Goal: Navigation & Orientation: Find specific page/section

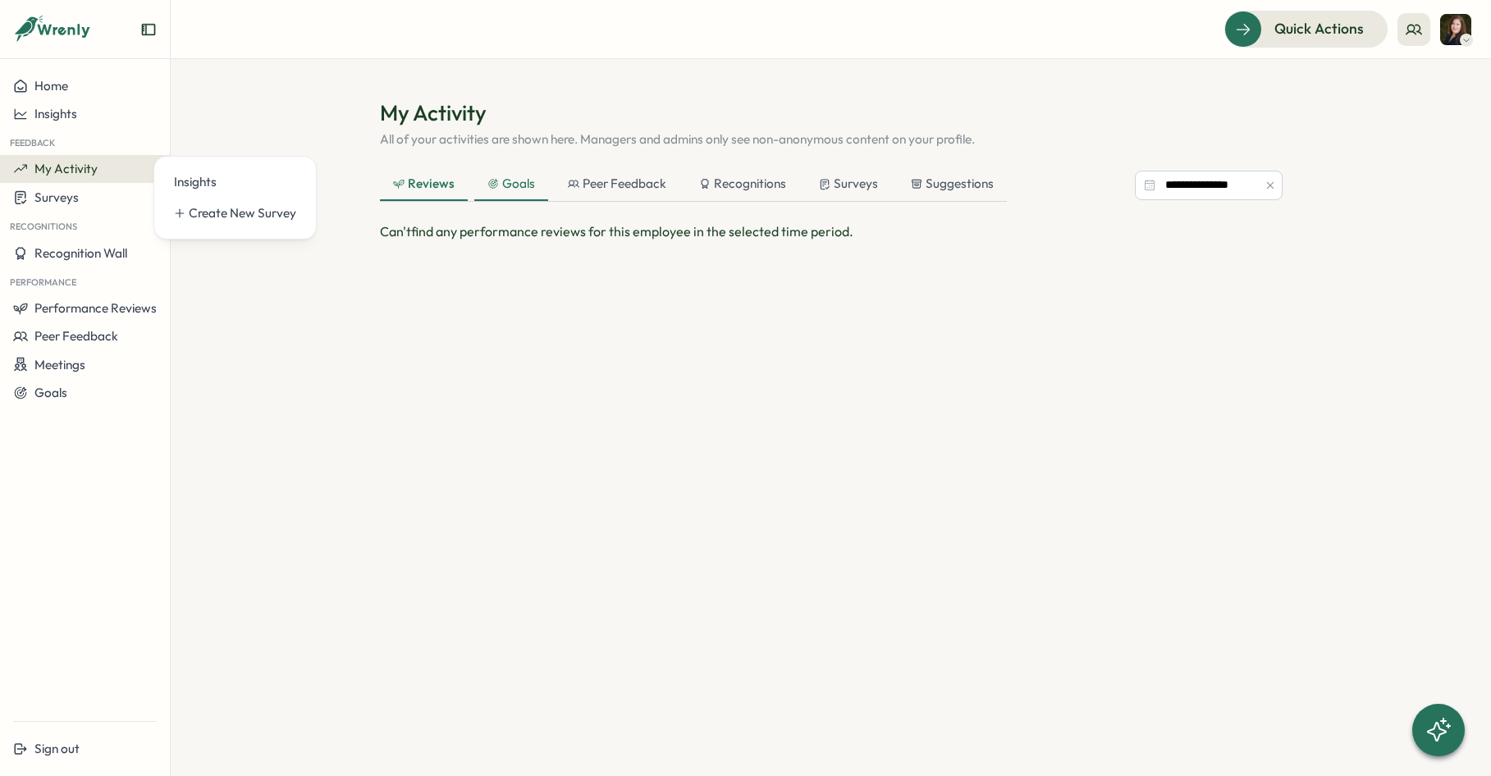
click at [517, 185] on div "Goals" at bounding box center [511, 184] width 48 height 18
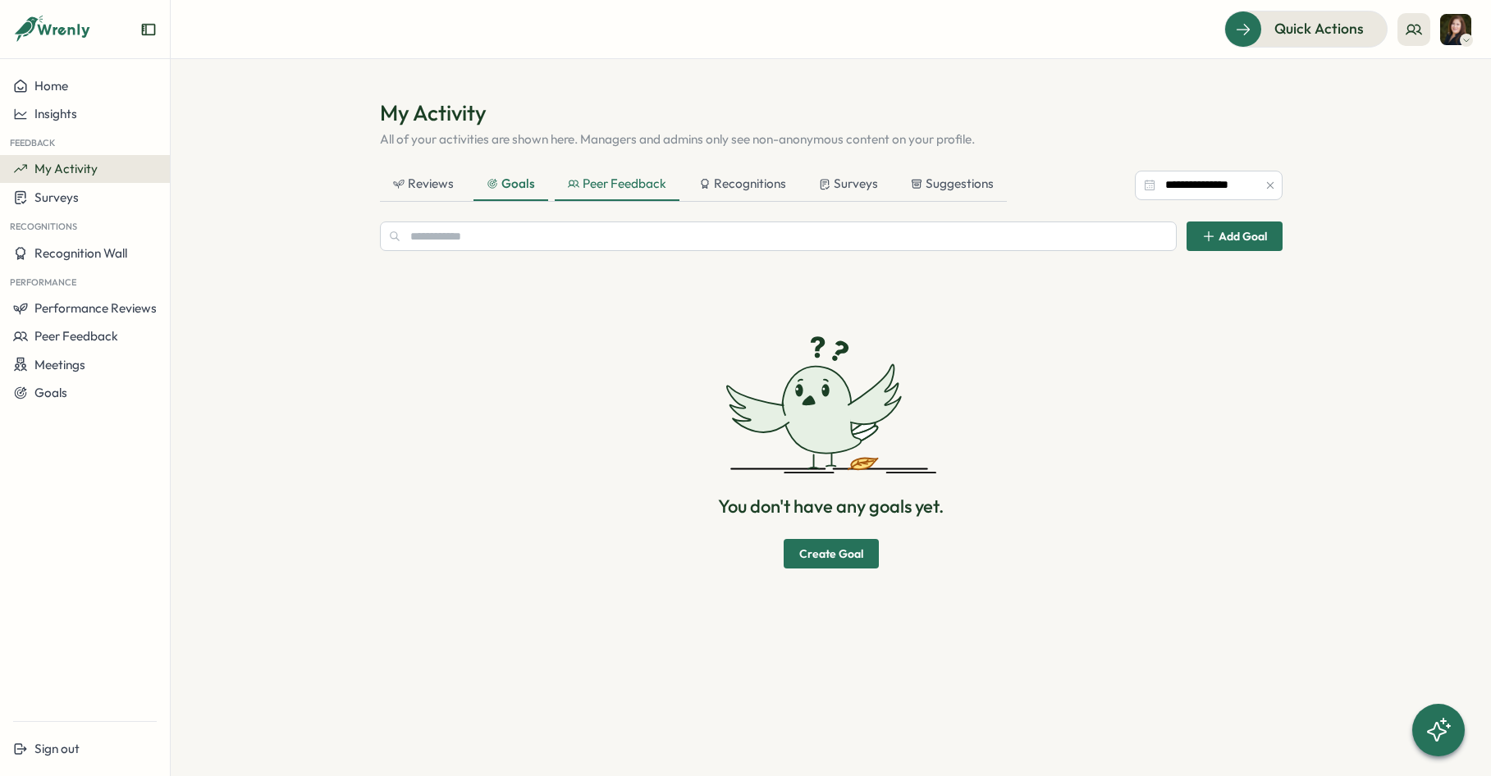
click at [610, 185] on div "Peer Feedback" at bounding box center [617, 184] width 98 height 18
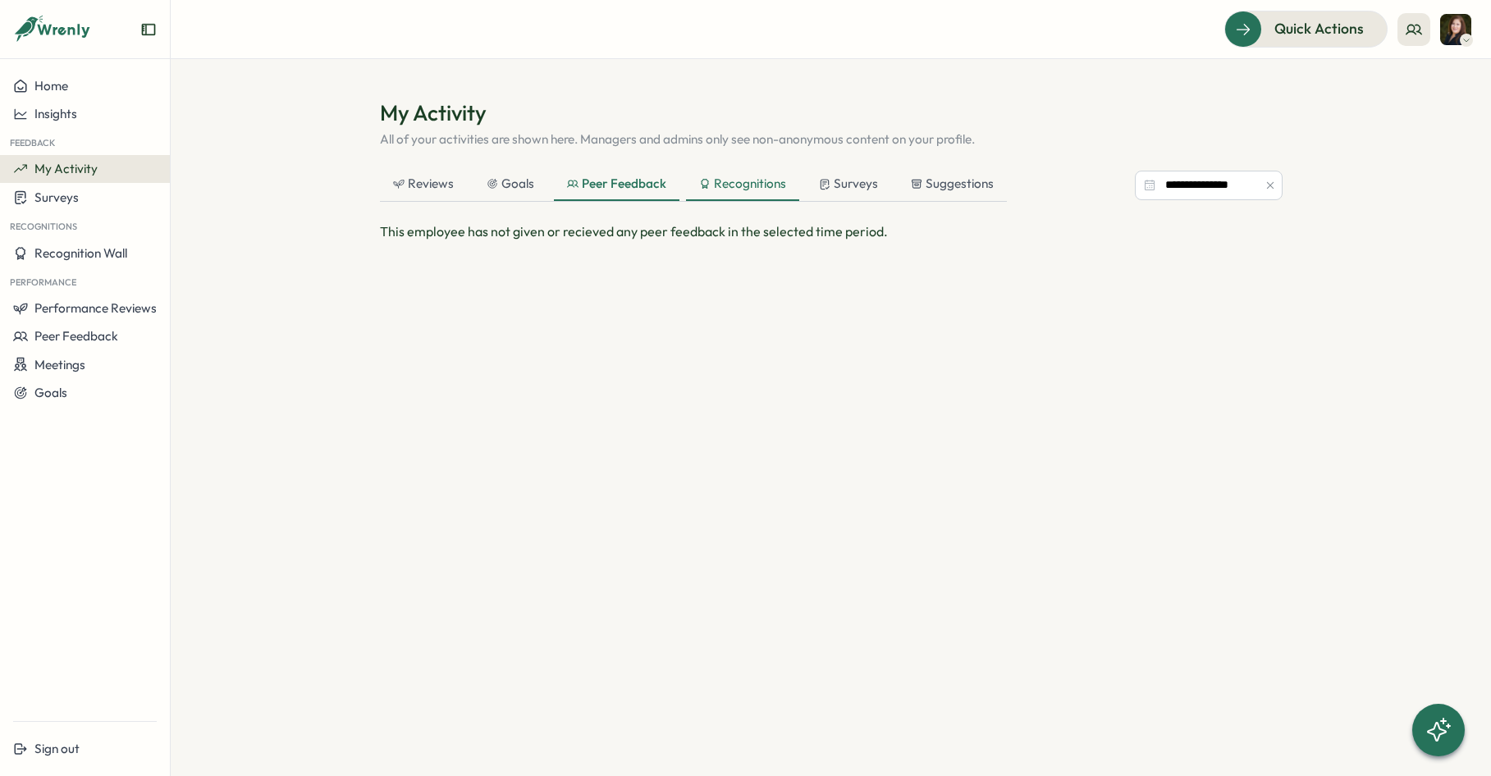
click at [728, 184] on div "Recognitions" at bounding box center [742, 184] width 87 height 18
click at [825, 178] on icon at bounding box center [825, 184] width 11 height 12
click at [944, 181] on div "Suggestions" at bounding box center [952, 184] width 83 height 18
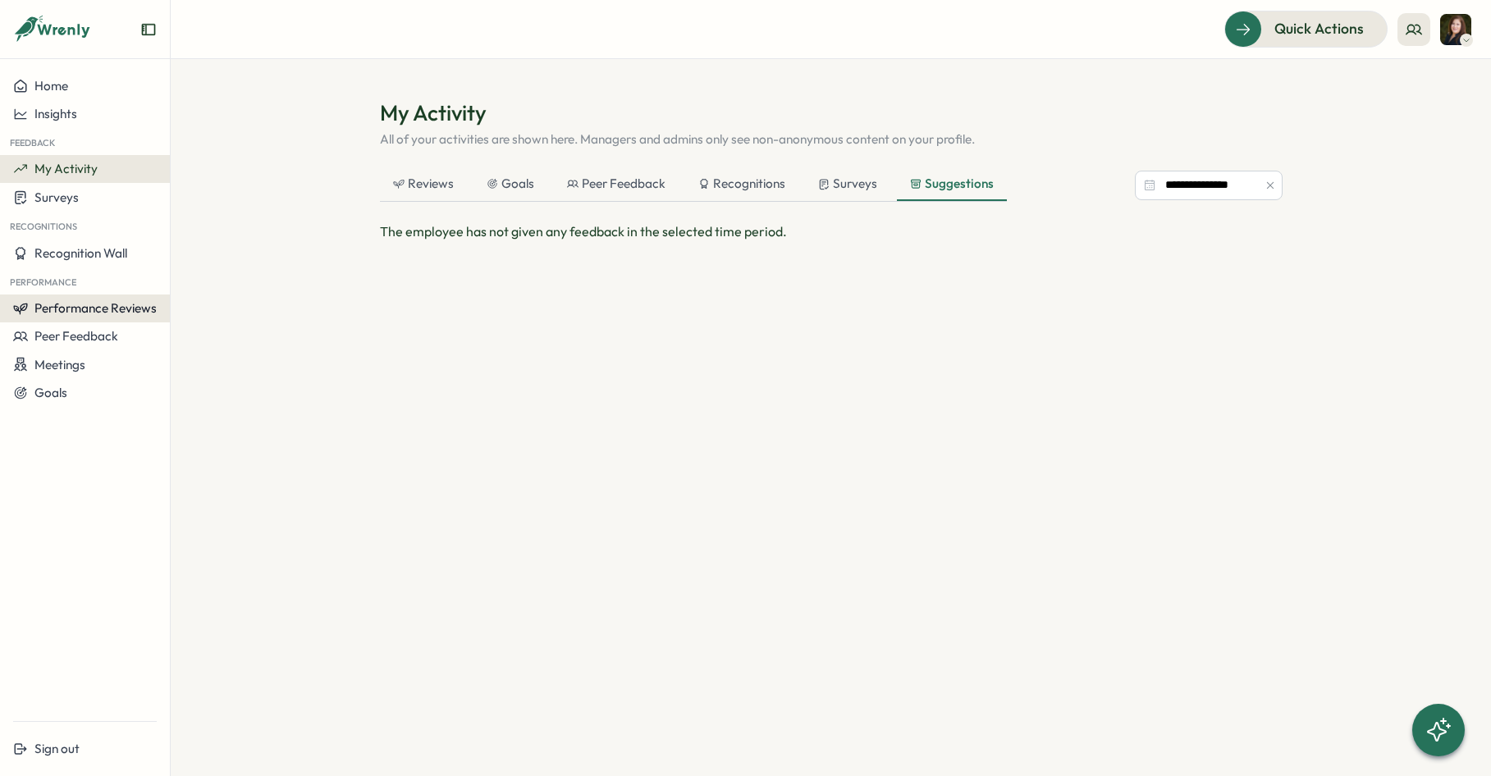
click at [65, 313] on span "Performance Reviews" at bounding box center [95, 308] width 122 height 16
click at [64, 336] on span "Peer Feedback" at bounding box center [76, 336] width 84 height 16
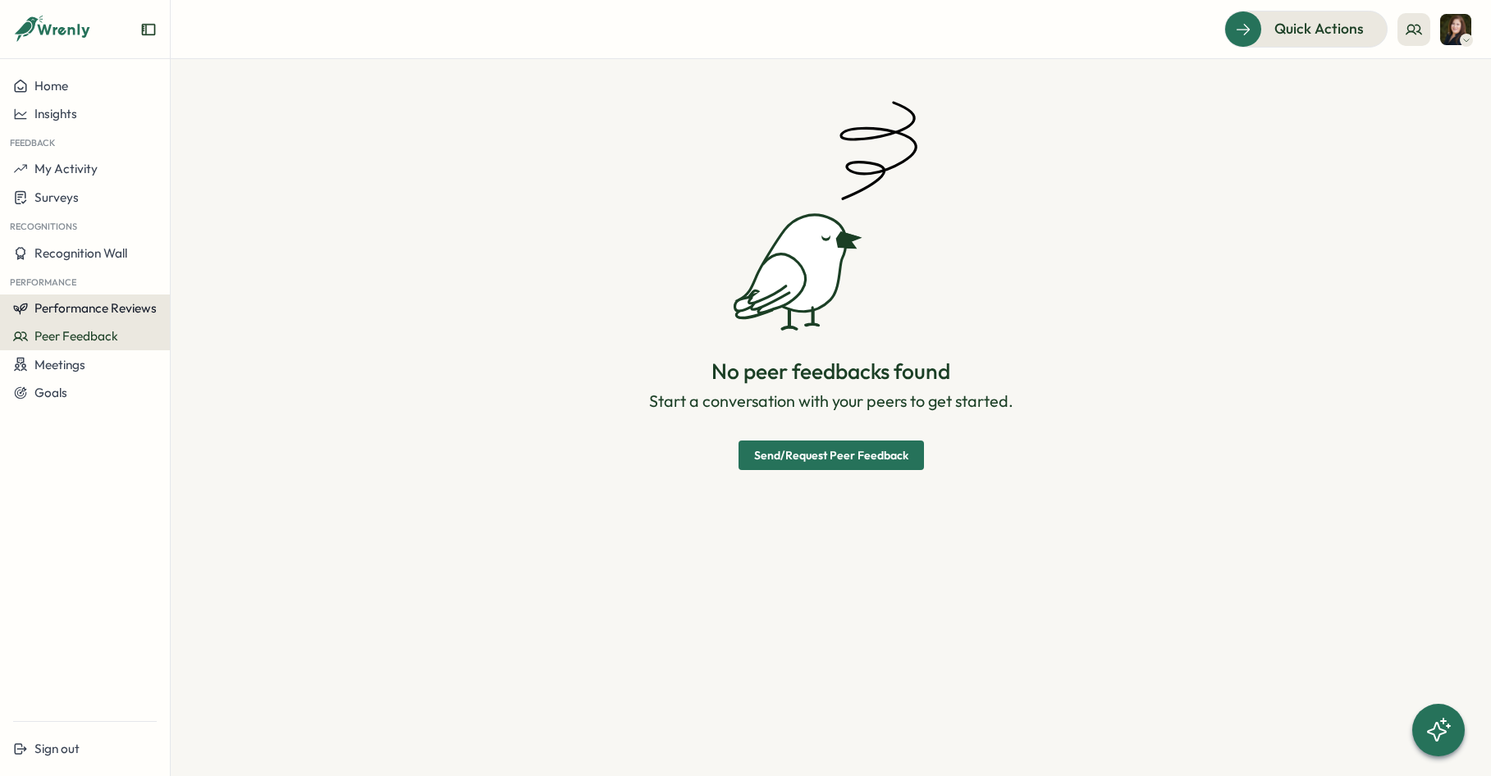
click at [76, 317] on button "Performance Reviews" at bounding box center [85, 309] width 170 height 28
click at [77, 311] on span "Performance Reviews" at bounding box center [95, 308] width 122 height 16
